Goal: Navigation & Orientation: Find specific page/section

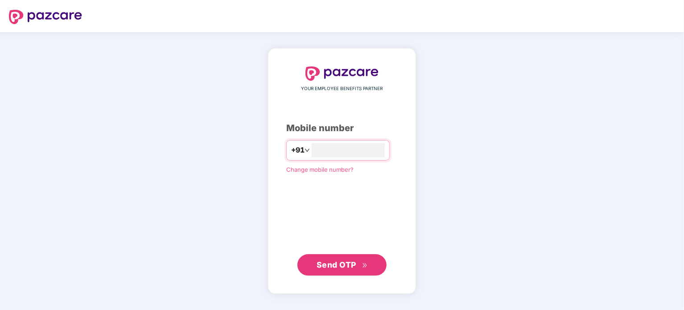
type input "**********"
click at [346, 267] on span "Send OTP" at bounding box center [336, 263] width 40 height 9
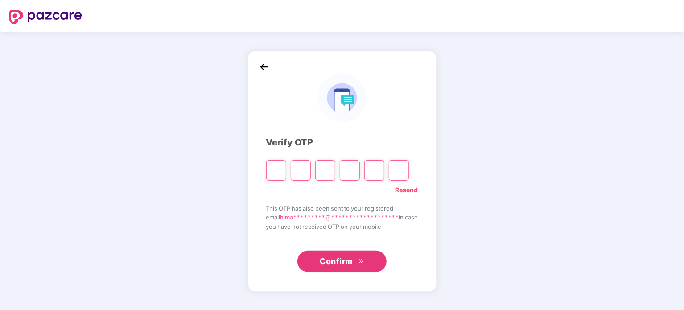
type input "*"
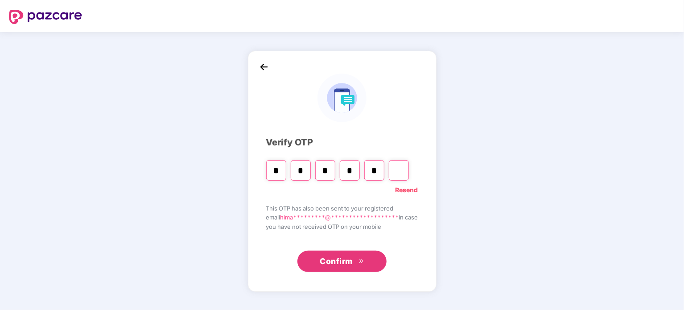
type input "*"
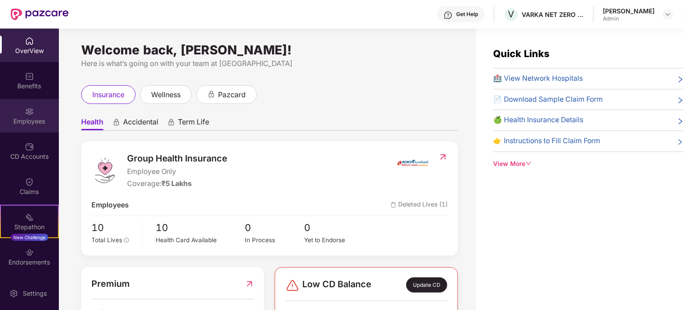
click at [26, 113] on img at bounding box center [29, 111] width 9 height 9
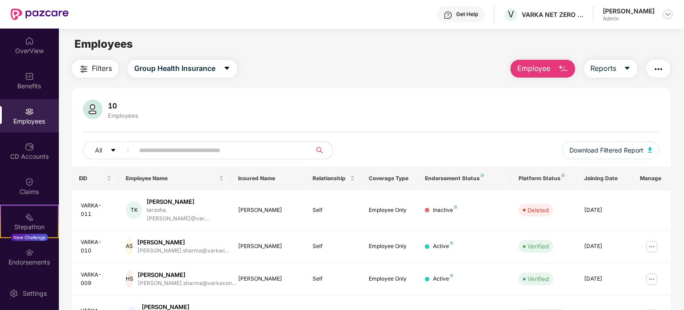
click at [665, 13] on img at bounding box center [667, 14] width 7 height 7
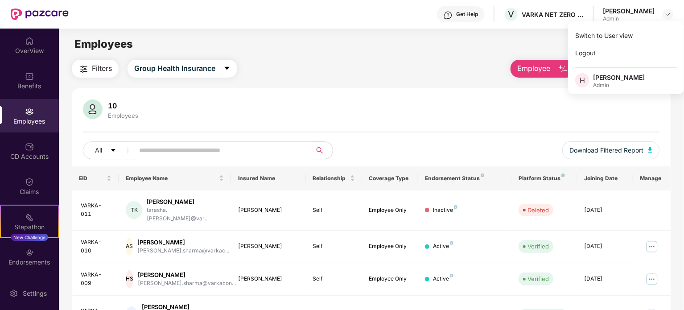
click at [339, 121] on div "10 Employees All Download Filtered Report" at bounding box center [371, 132] width 598 height 67
